Goal: Information Seeking & Learning: Check status

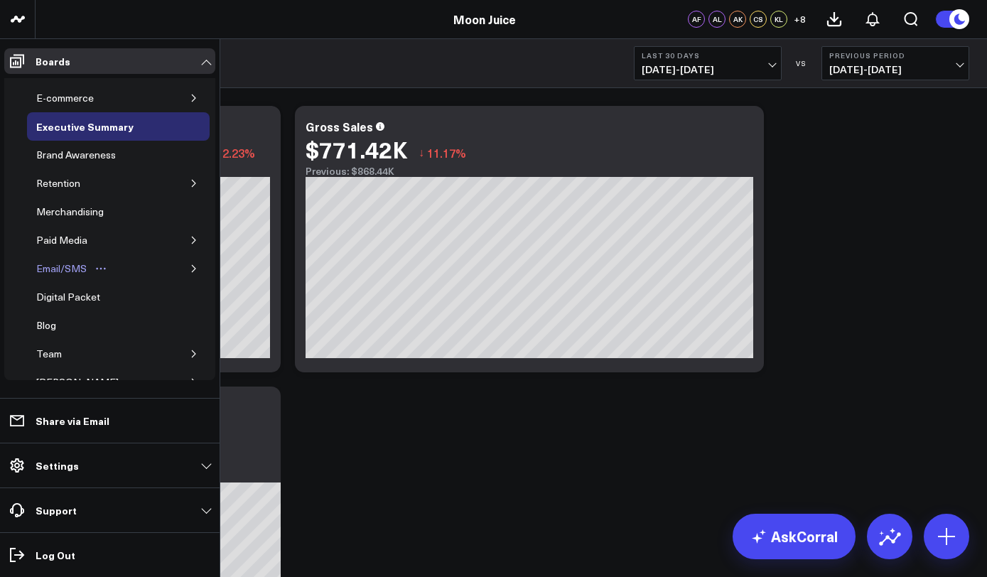
click at [70, 271] on div "Email/SMS" at bounding box center [62, 268] width 58 height 17
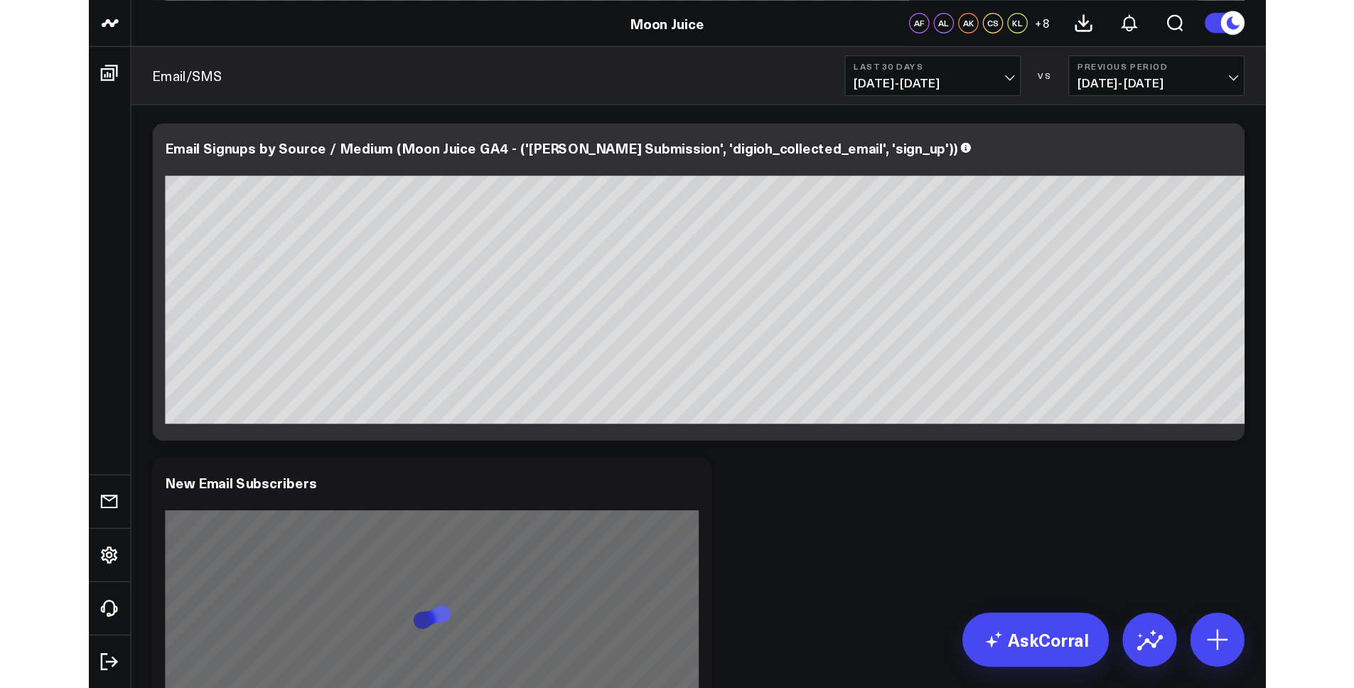
scroll to position [573, 0]
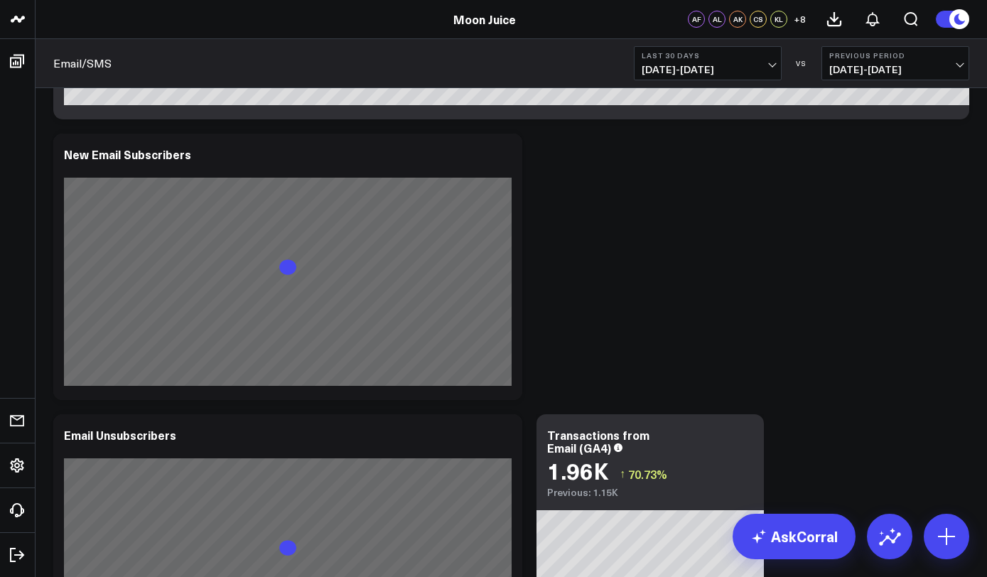
click at [733, 46] on button "Last 30 Days [DATE] - [DATE]" at bounding box center [708, 63] width 148 height 34
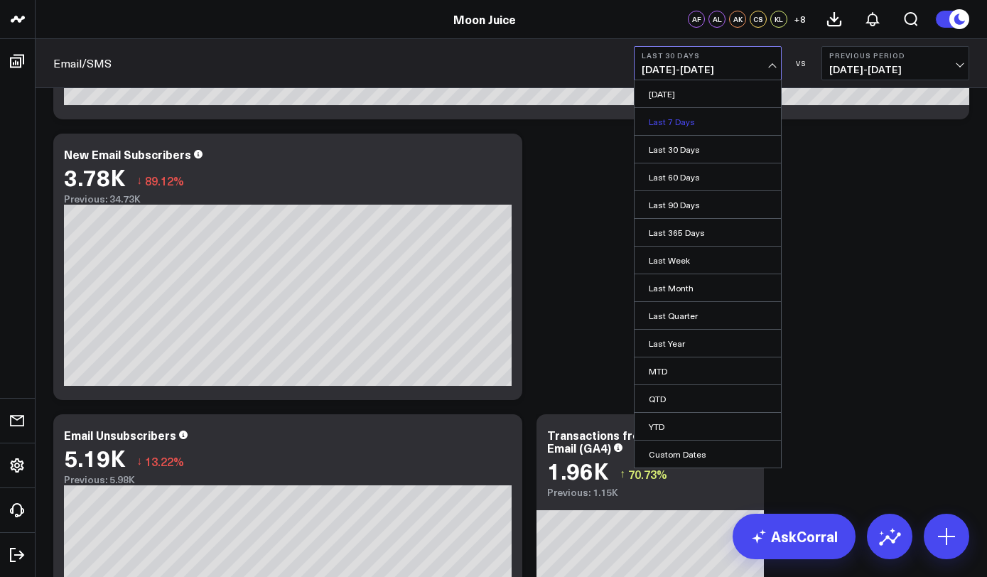
click at [683, 124] on link "Last 7 Days" at bounding box center [708, 121] width 146 height 27
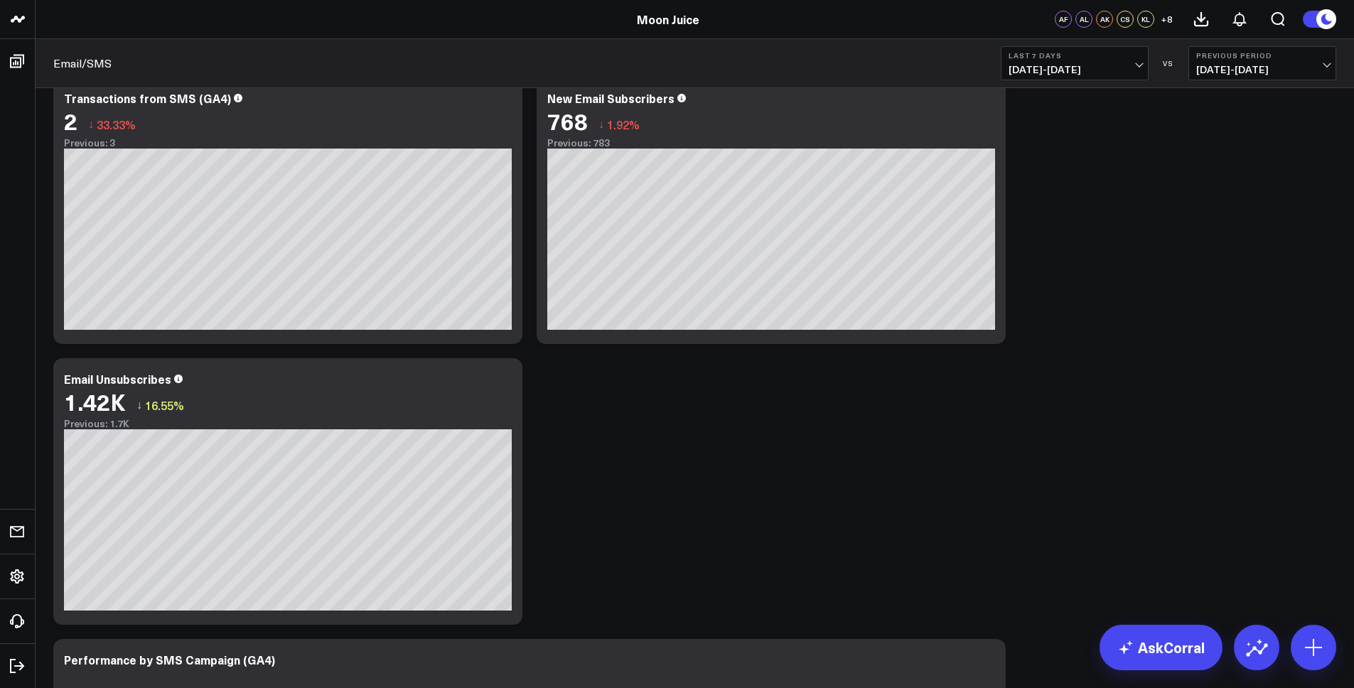
scroll to position [1550, 0]
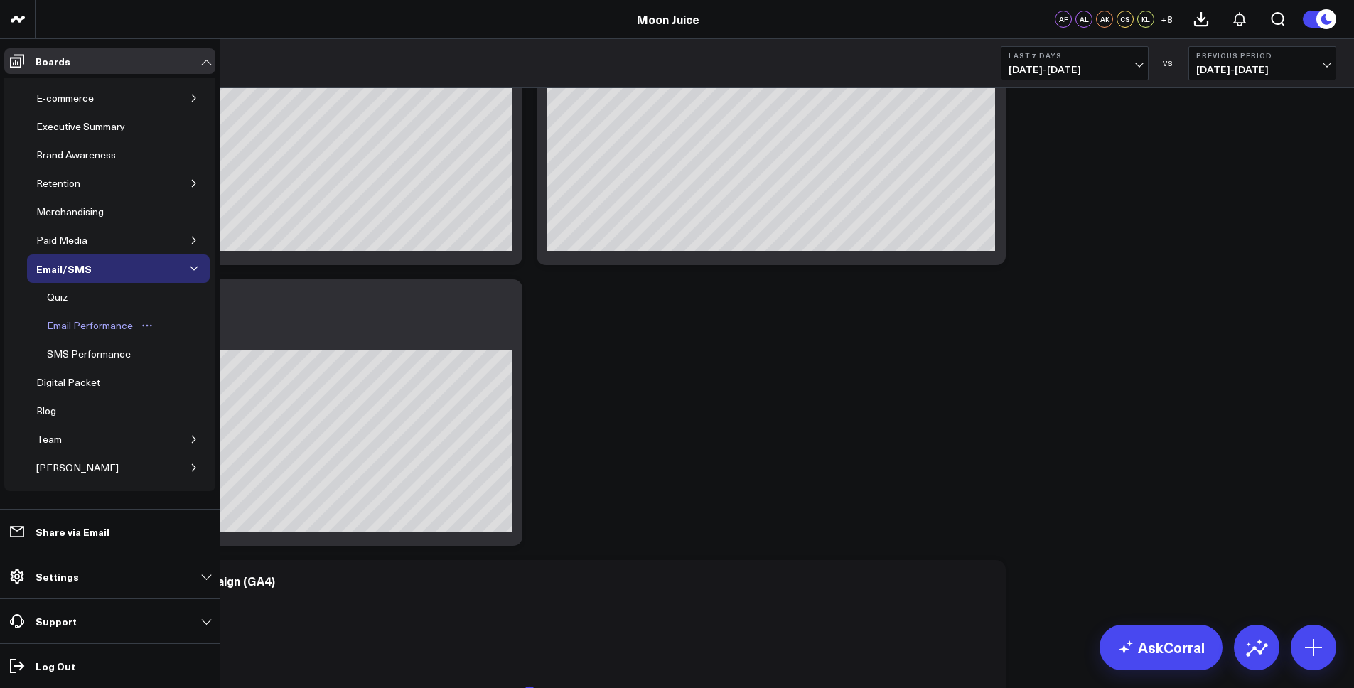
click at [81, 322] on div "Email Performance" at bounding box center [89, 325] width 93 height 17
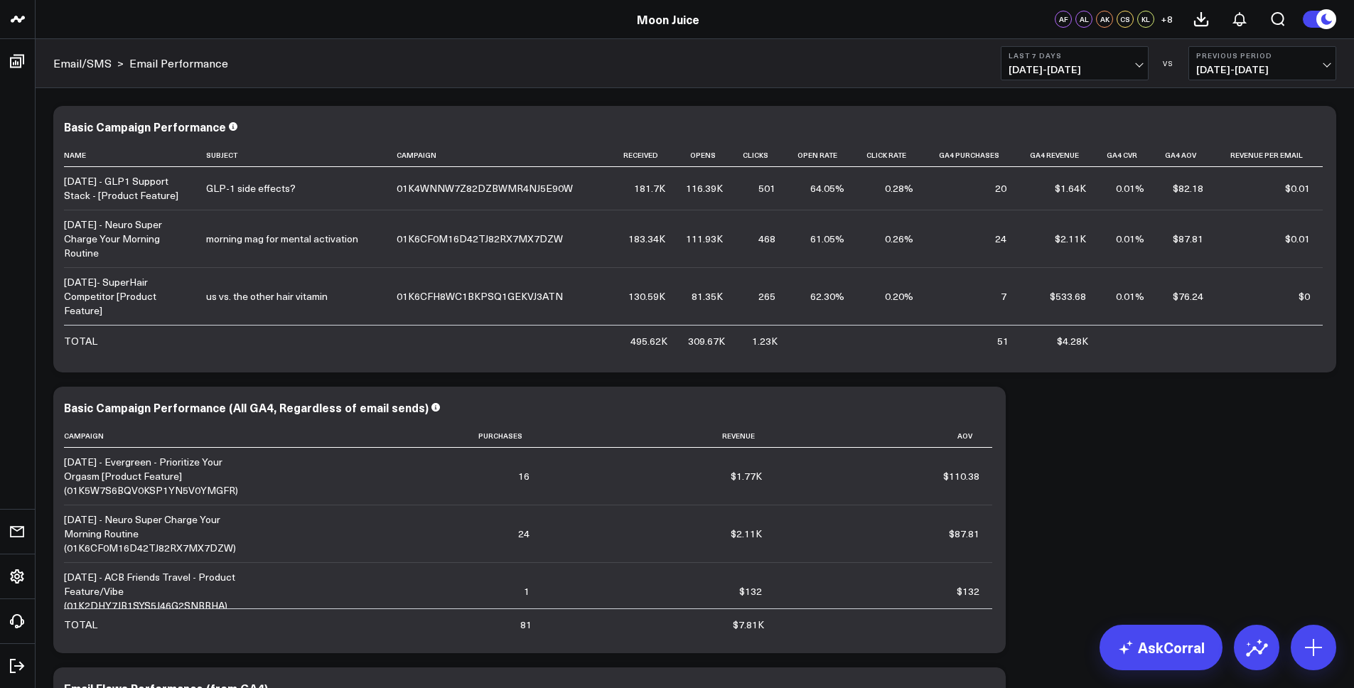
click at [986, 65] on button "Last 7 Days [DATE] - [DATE]" at bounding box center [1074, 63] width 148 height 34
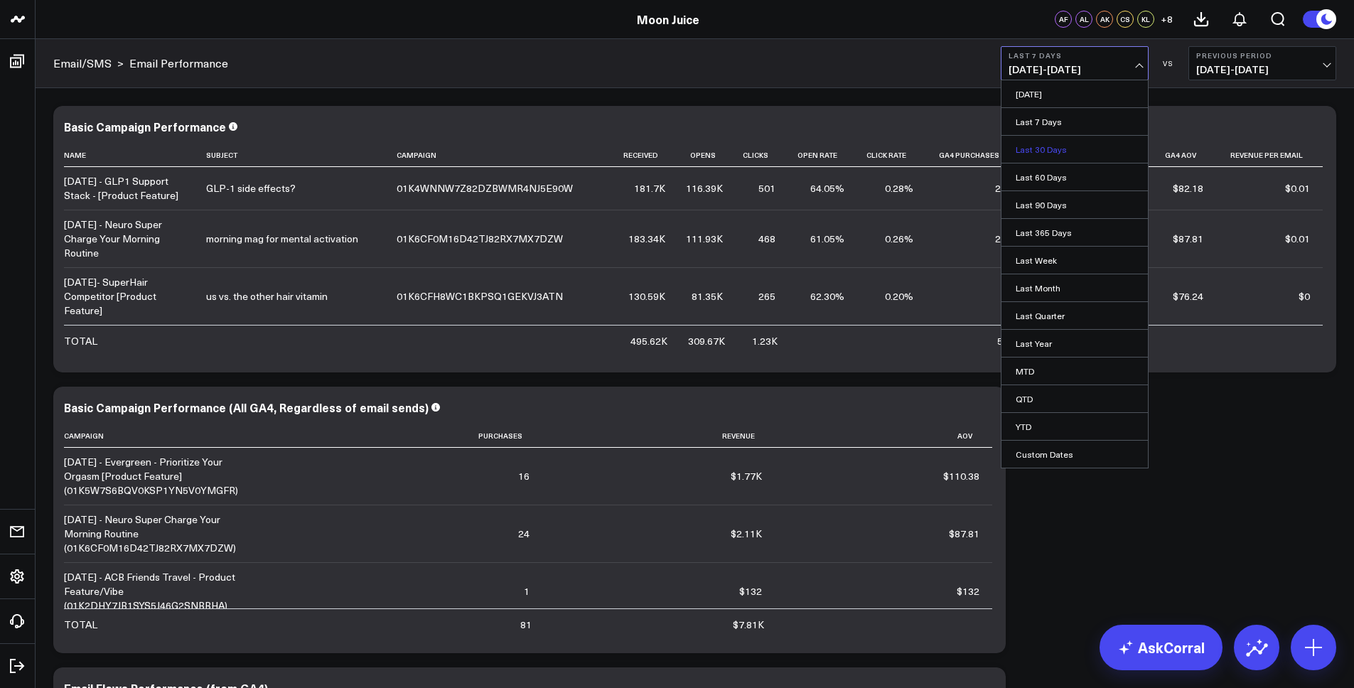
click at [986, 153] on link "Last 30 Days" at bounding box center [1074, 149] width 146 height 27
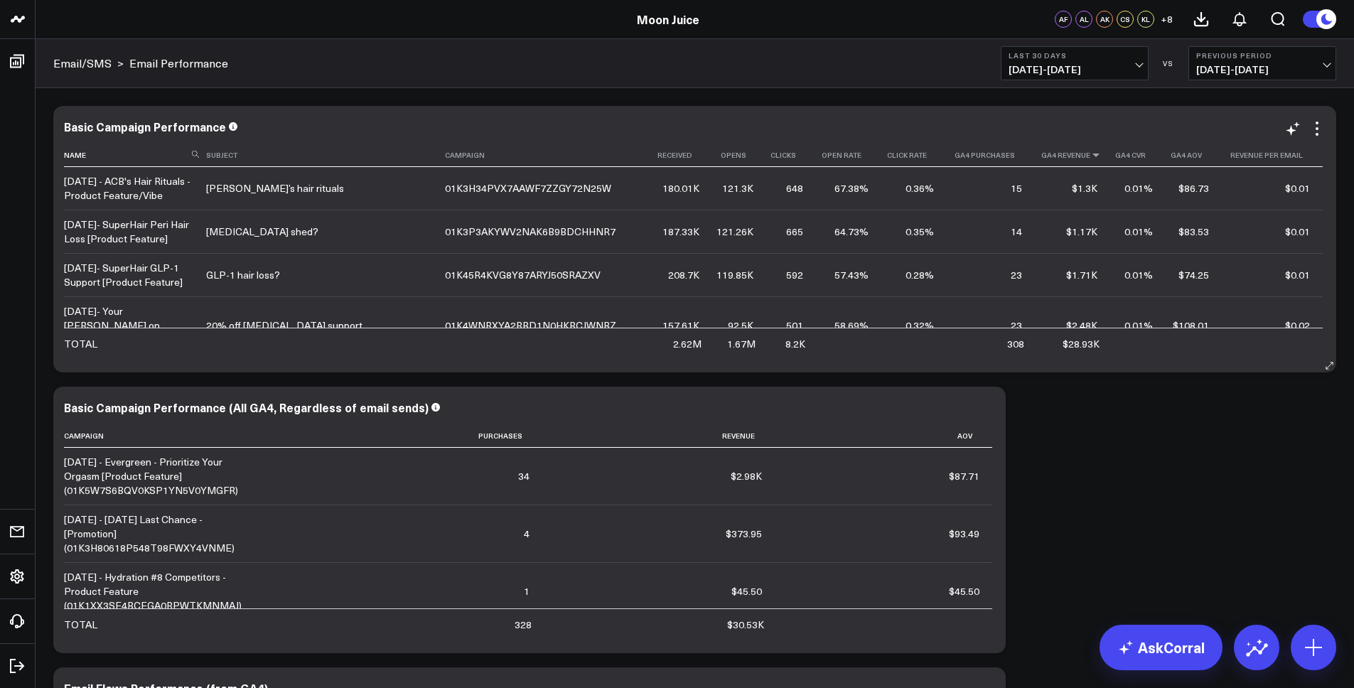
click at [986, 154] on icon at bounding box center [1095, 155] width 11 height 9
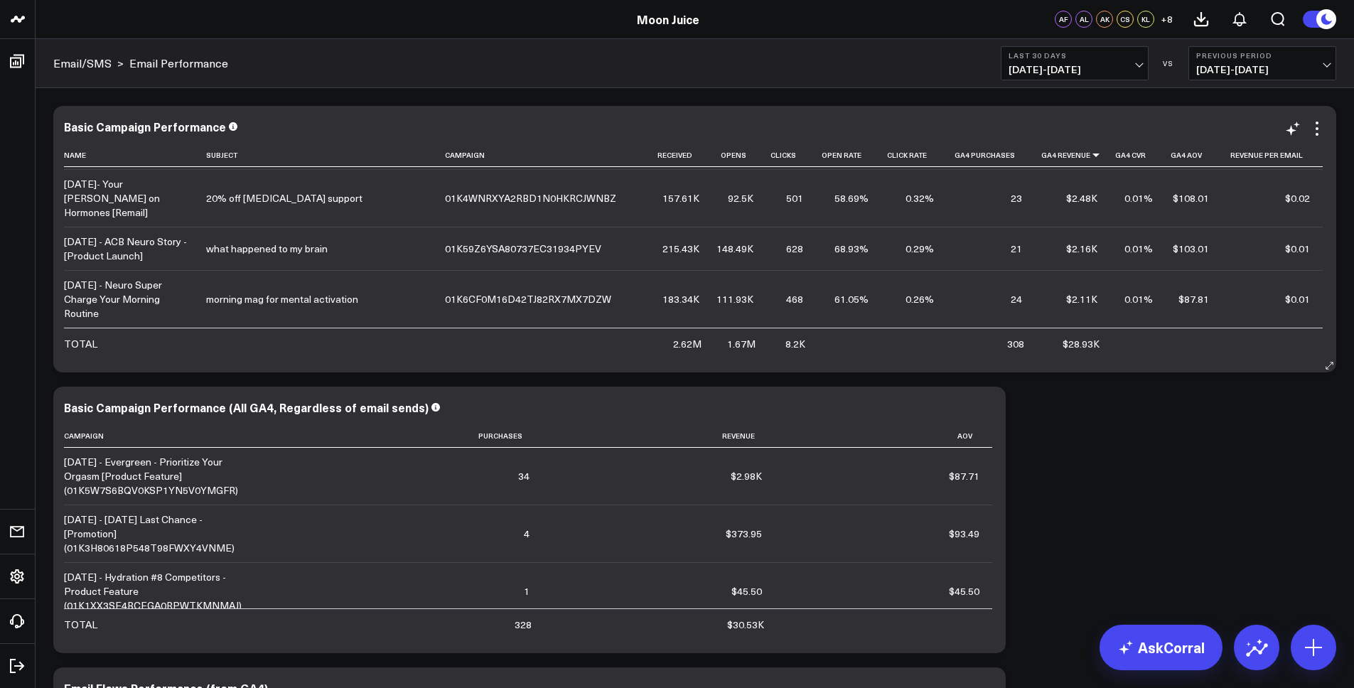
scroll to position [163, 0]
